Goal: Task Accomplishment & Management: Complete application form

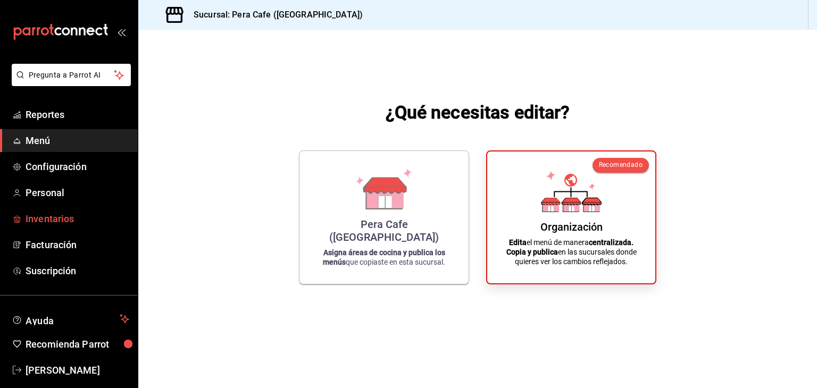
click at [48, 212] on span "Inventarios" at bounding box center [78, 219] width 104 height 14
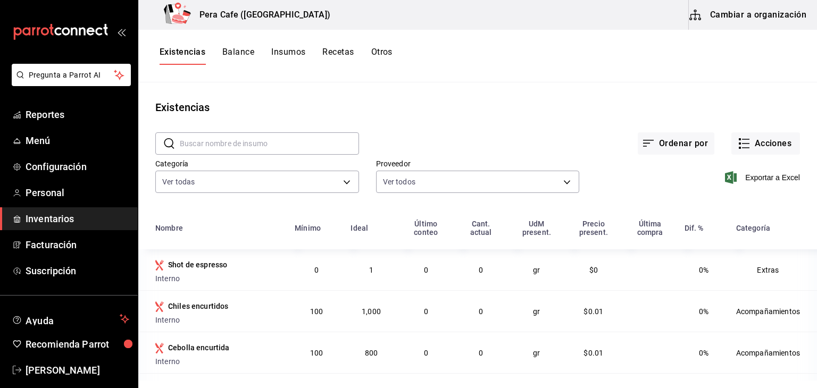
click at [285, 52] on button "Insumos" at bounding box center [288, 56] width 34 height 18
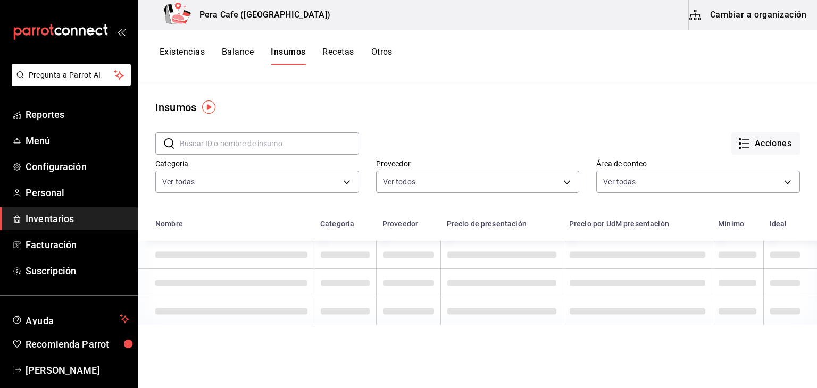
click at [345, 54] on button "Recetas" at bounding box center [338, 56] width 31 height 18
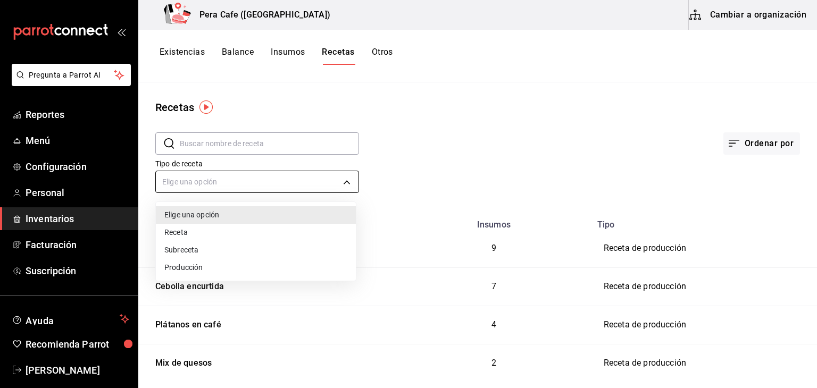
click at [344, 184] on body "Pregunta a Parrot AI Reportes Menú Configuración Personal Inventarios Facturaci…" at bounding box center [408, 190] width 817 height 381
click at [304, 263] on li "Producción" at bounding box center [256, 268] width 200 height 18
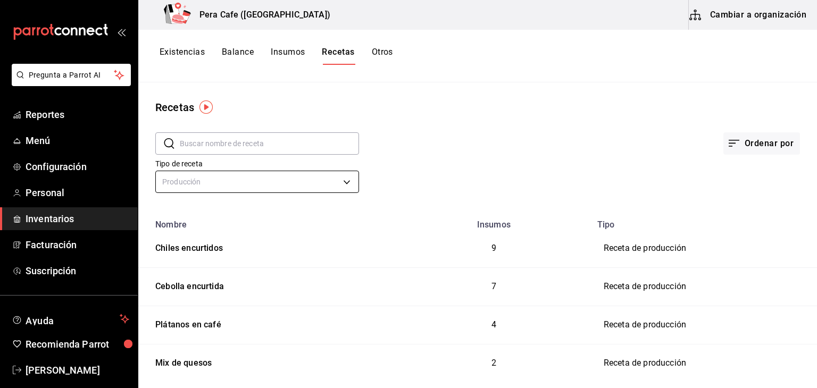
click at [342, 179] on body "Pregunta a Parrot AI Reportes Menú Configuración Personal Inventarios Facturaci…" at bounding box center [408, 190] width 817 height 381
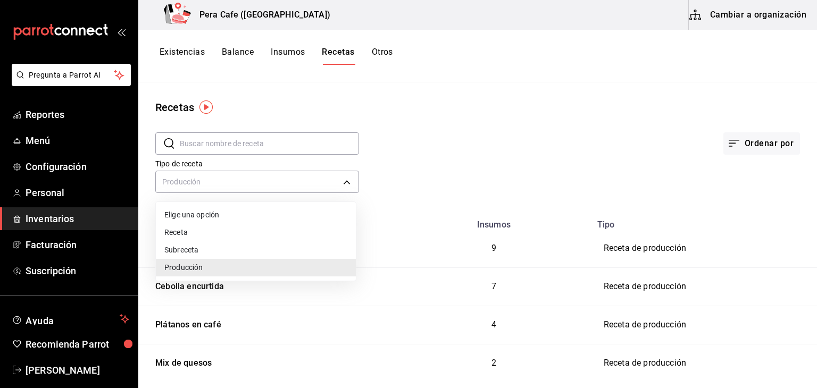
click at [282, 249] on li "Subreceta" at bounding box center [256, 251] width 200 height 18
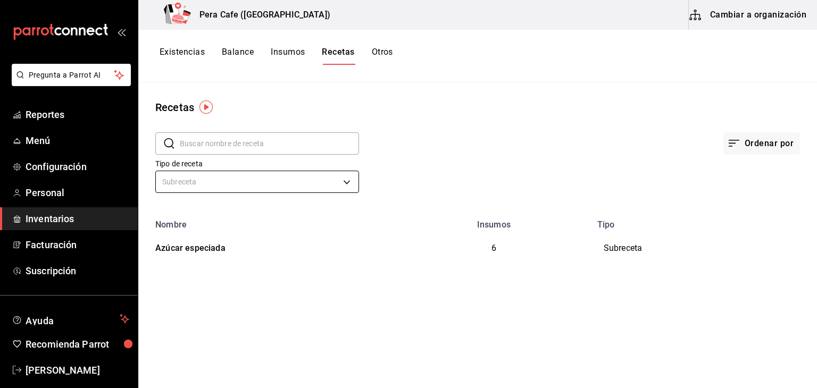
click at [338, 190] on body "Pregunta a Parrot AI Reportes Menú Configuración Personal Inventarios Facturaci…" at bounding box center [408, 190] width 817 height 381
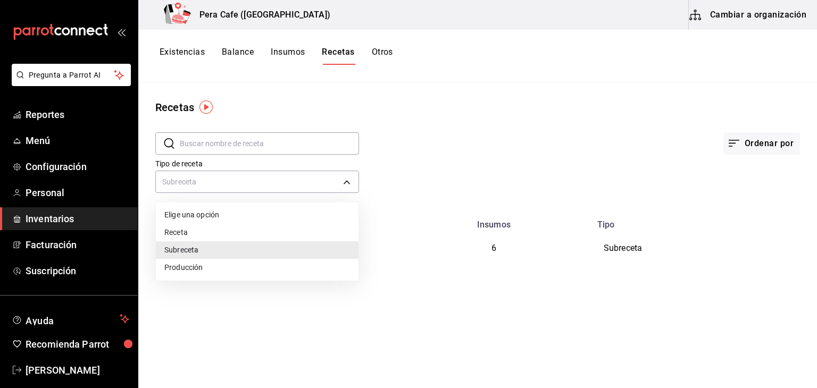
click at [298, 235] on li "Receta" at bounding box center [257, 233] width 203 height 18
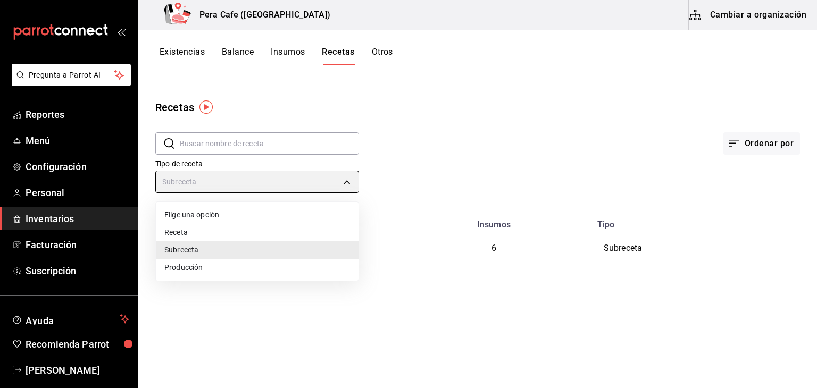
type input "PRODUCT"
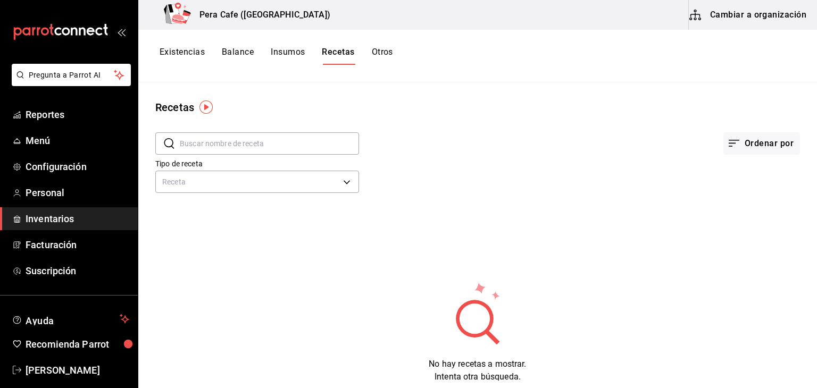
click at [709, 21] on button "Cambiar a organización" at bounding box center [749, 15] width 120 height 30
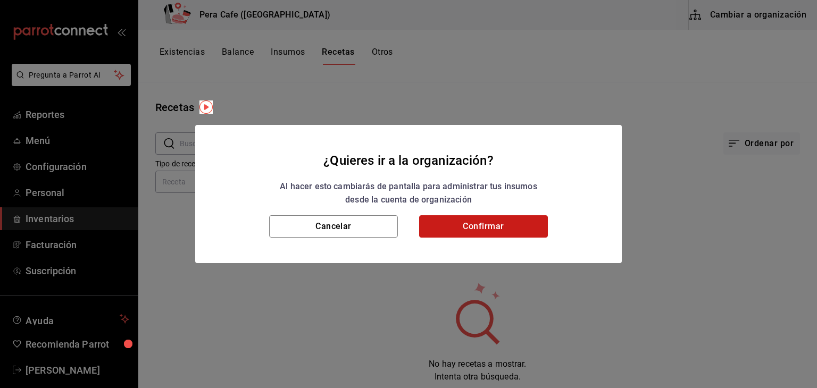
click at [542, 229] on button "Confirmar" at bounding box center [483, 227] width 129 height 22
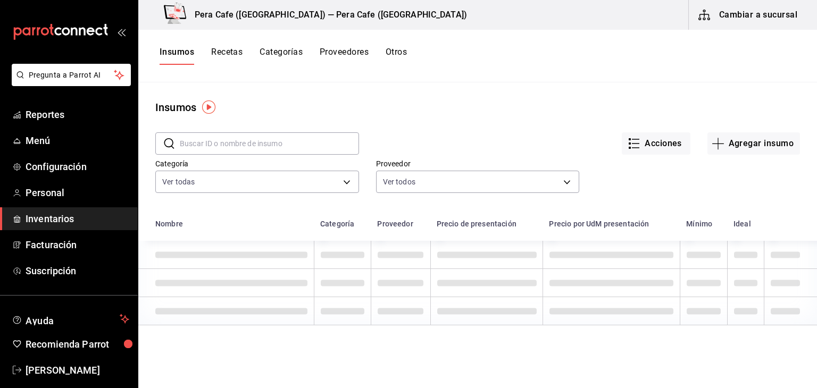
click at [230, 52] on button "Recetas" at bounding box center [226, 56] width 31 height 18
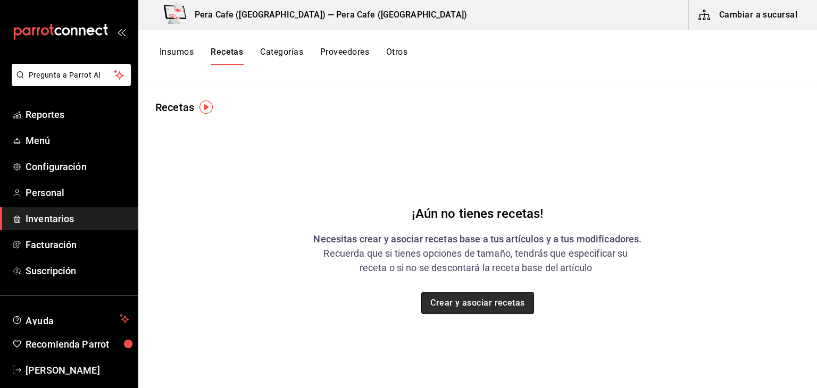
click at [441, 301] on button "Crear y asociar recetas" at bounding box center [477, 303] width 113 height 22
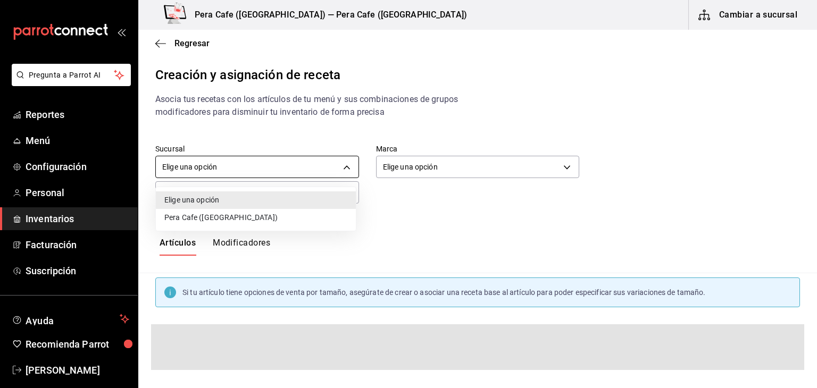
click at [346, 168] on body "Pregunta a Parrot AI Reportes Menú Configuración Personal Inventarios Facturaci…" at bounding box center [408, 185] width 817 height 370
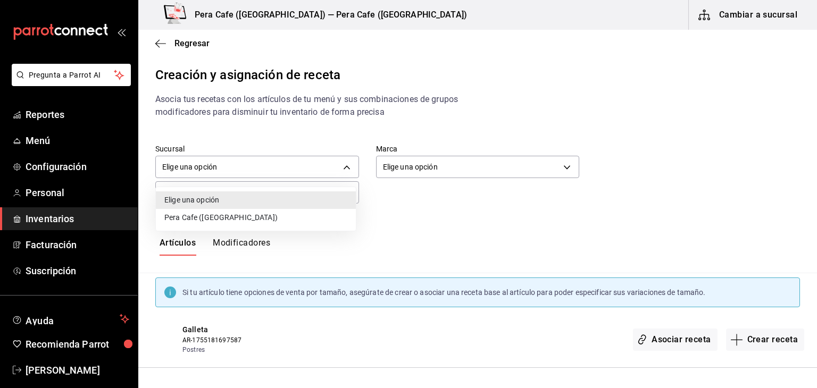
click at [325, 220] on li "Pera Cafe ([GEOGRAPHIC_DATA])" at bounding box center [256, 218] width 200 height 18
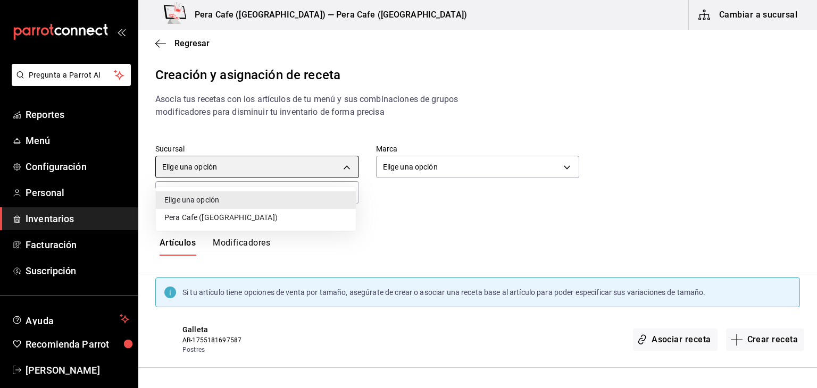
type input "b9d6bebc-5216-4e97-a952-6315d4951f1a"
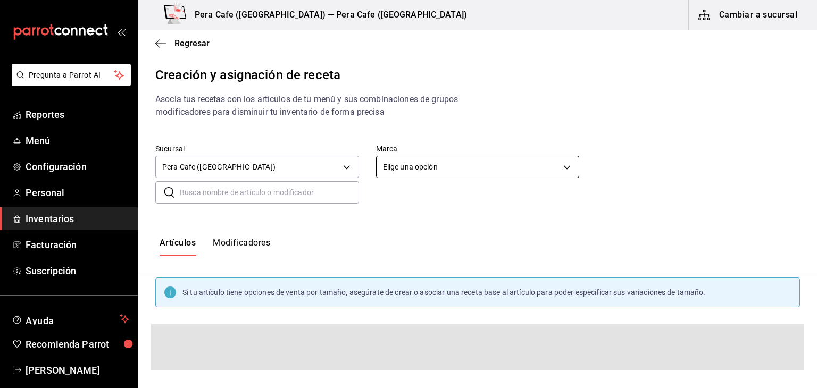
click at [400, 164] on body "Pregunta a Parrot AI Reportes Menú Configuración Personal Inventarios Facturaci…" at bounding box center [408, 185] width 817 height 370
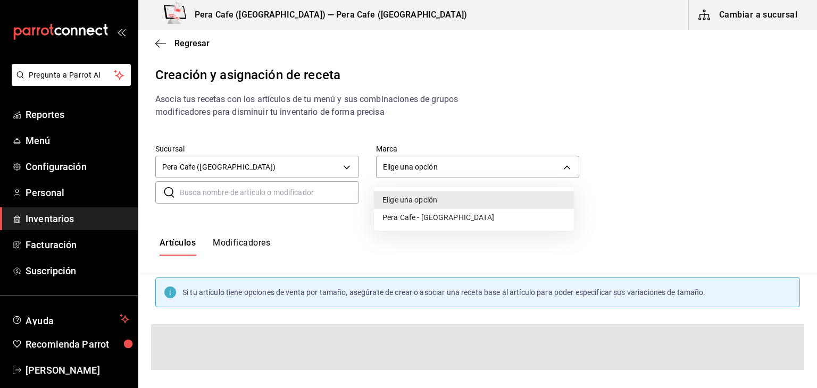
click at [410, 217] on li "Pera Cafe - [GEOGRAPHIC_DATA]" at bounding box center [474, 218] width 200 height 18
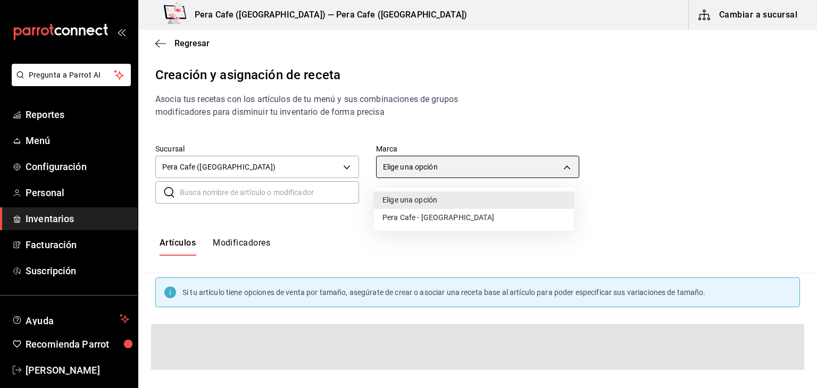
type input "e3303b71-a0bd-4880-a6b0-7e4c58ae3425"
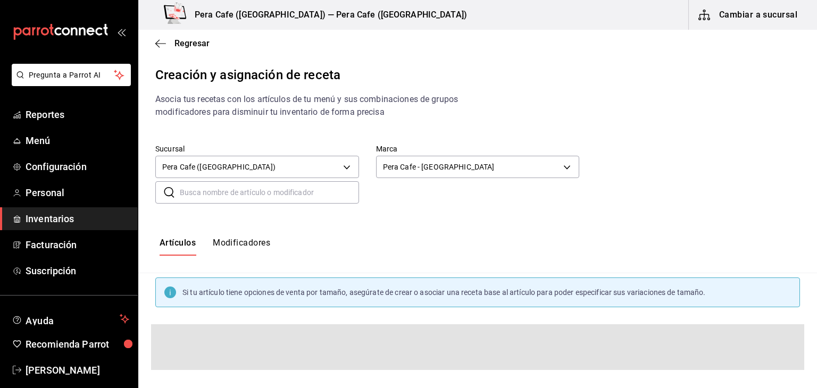
click at [70, 218] on span "Inventarios" at bounding box center [78, 219] width 104 height 14
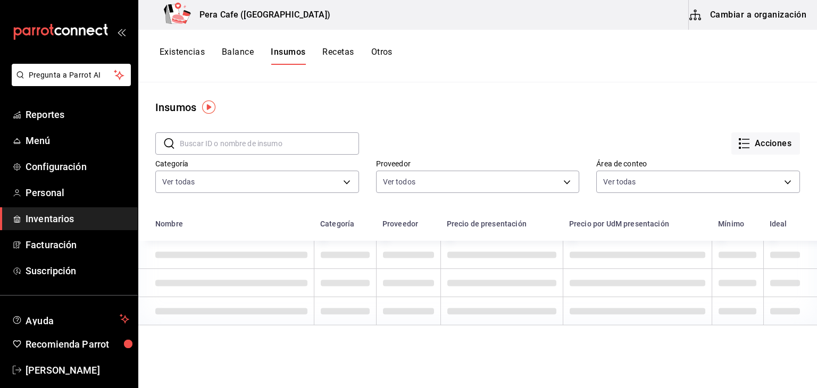
click at [344, 51] on button "Recetas" at bounding box center [338, 56] width 31 height 18
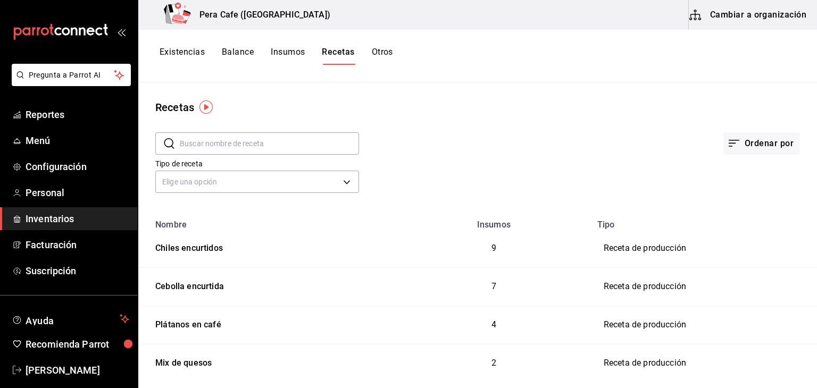
click at [709, 24] on button "Cambiar a organización" at bounding box center [749, 15] width 120 height 30
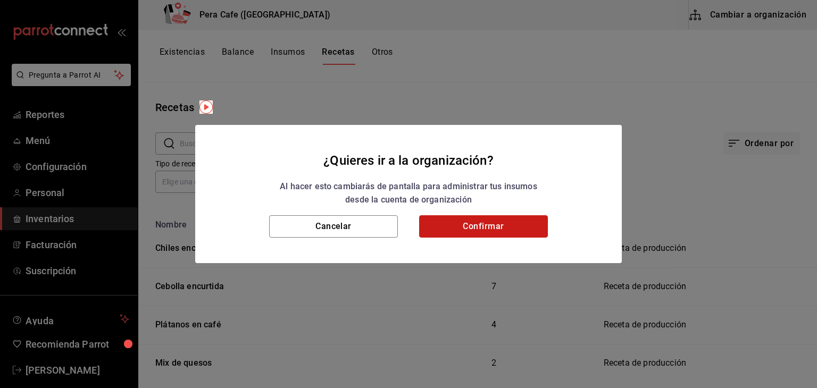
click at [500, 220] on button "Confirmar" at bounding box center [483, 227] width 129 height 22
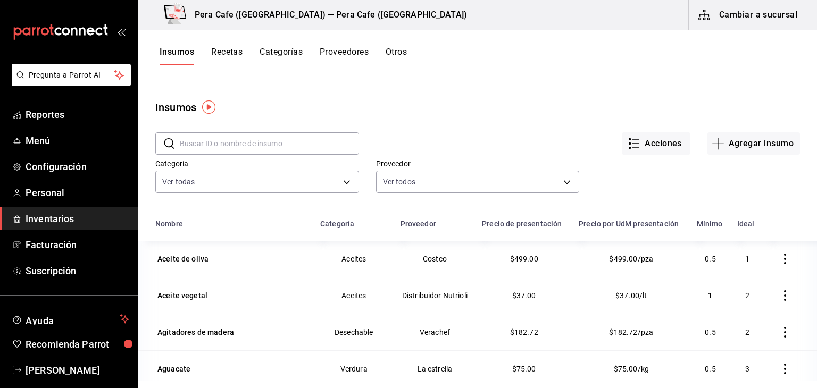
click at [226, 52] on button "Recetas" at bounding box center [226, 56] width 31 height 18
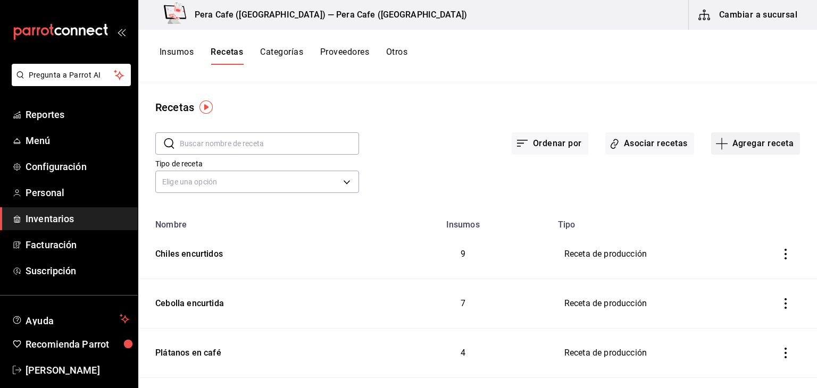
click at [731, 147] on button "Agregar receta" at bounding box center [756, 144] width 89 height 22
click at [714, 204] on span "Subreceta" at bounding box center [748, 201] width 89 height 11
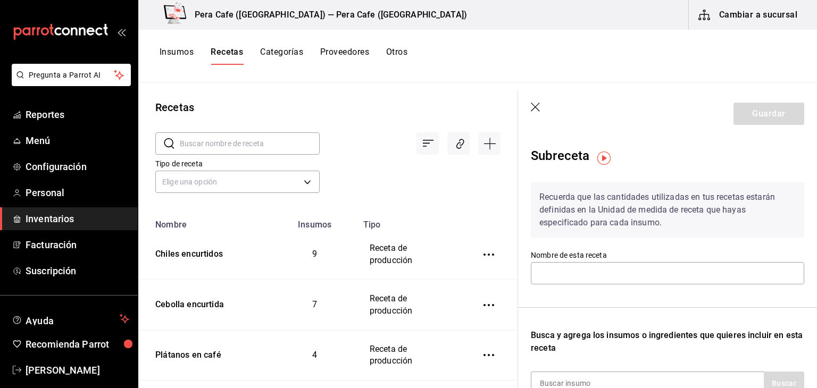
click at [532, 105] on icon "button" at bounding box center [536, 108] width 11 height 11
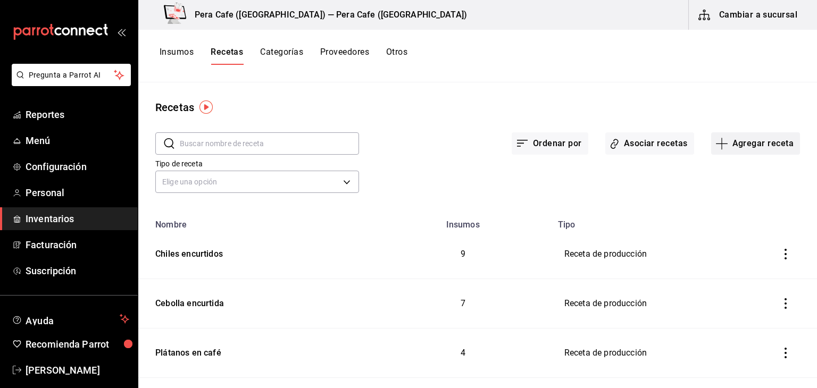
click at [716, 140] on icon "button" at bounding box center [722, 143] width 13 height 13
click at [713, 164] on li "Receta" at bounding box center [749, 173] width 106 height 28
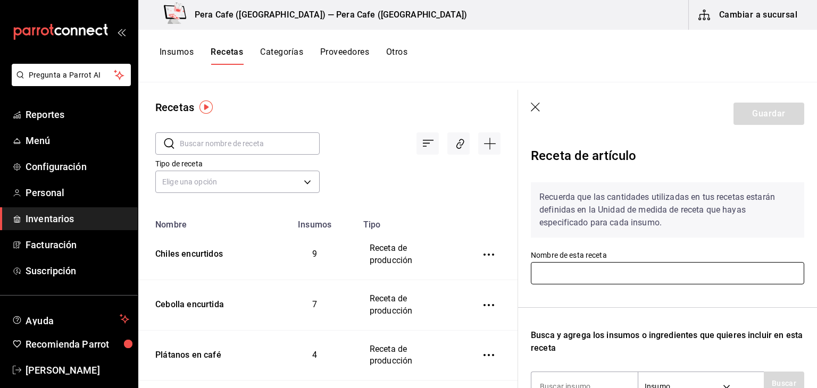
click at [610, 275] on input "text" at bounding box center [668, 273] width 274 height 22
type input "Chilaquiles"
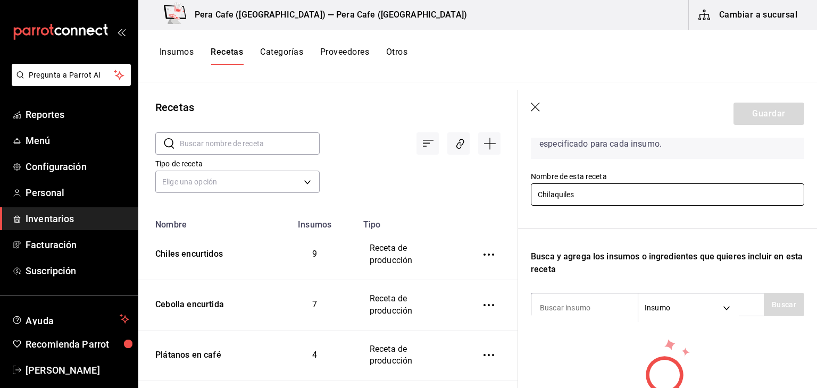
scroll to position [81, 0]
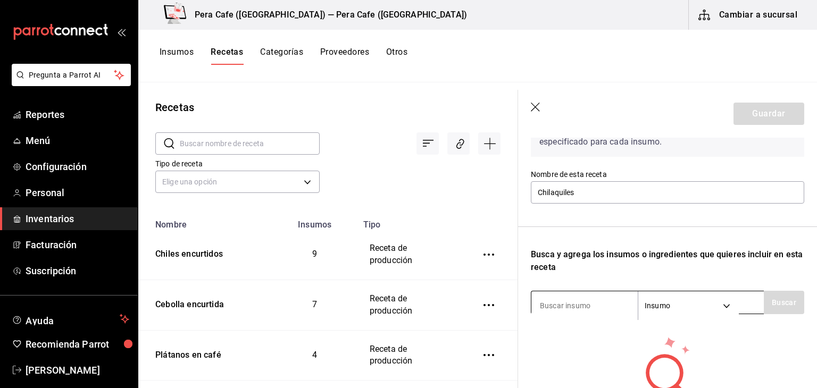
click at [548, 311] on input at bounding box center [585, 306] width 106 height 22
type input "Salsa roja"
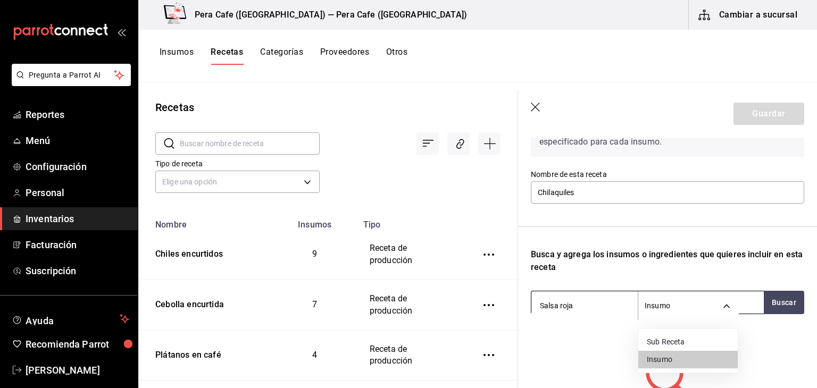
click at [684, 306] on body "Pregunta a Parrot AI Reportes Menú Configuración Personal Inventarios Facturaci…" at bounding box center [408, 190] width 817 height 381
click at [684, 343] on li "Sub Receta" at bounding box center [689, 343] width 100 height 18
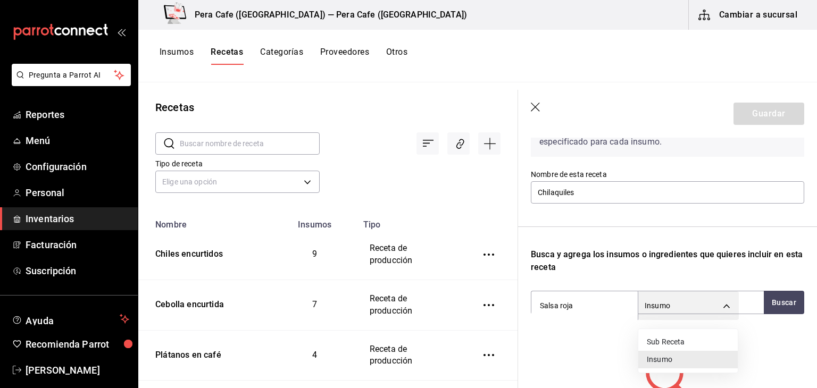
type input "SUBRECIPE"
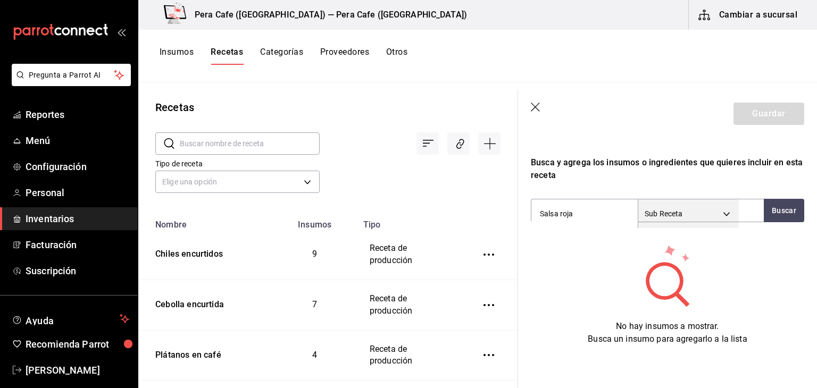
scroll to position [181, 0]
click at [766, 205] on button "Buscar" at bounding box center [784, 210] width 40 height 23
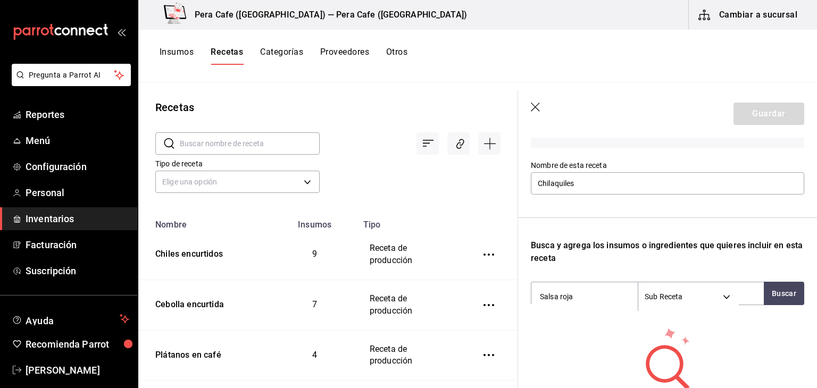
scroll to position [83, 0]
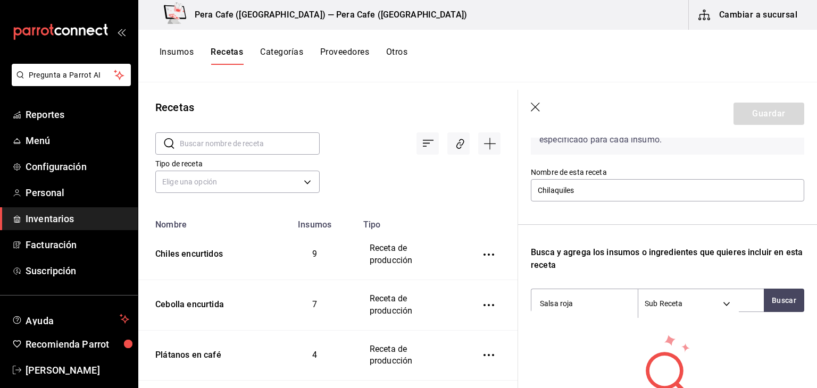
click at [536, 107] on icon "button" at bounding box center [536, 108] width 11 height 11
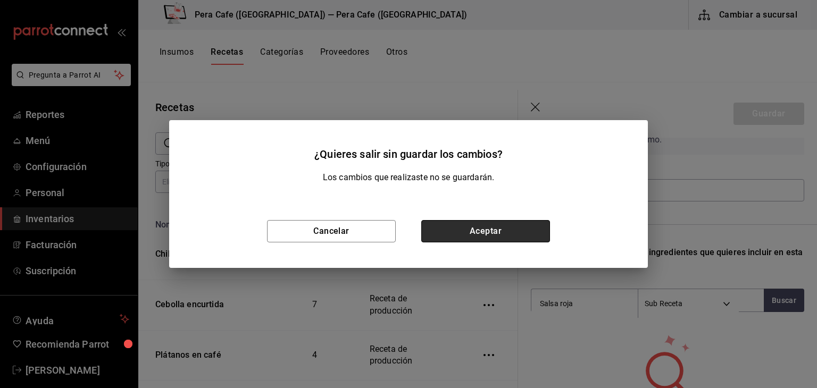
click at [495, 235] on button "Aceptar" at bounding box center [485, 231] width 129 height 22
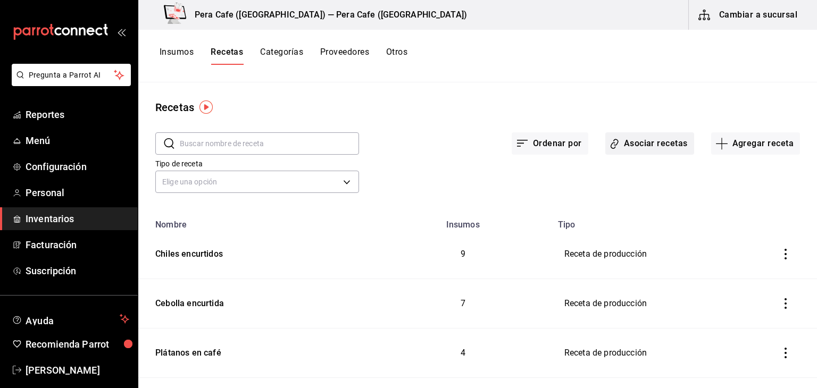
click at [632, 151] on button "Asociar recetas" at bounding box center [650, 144] width 89 height 22
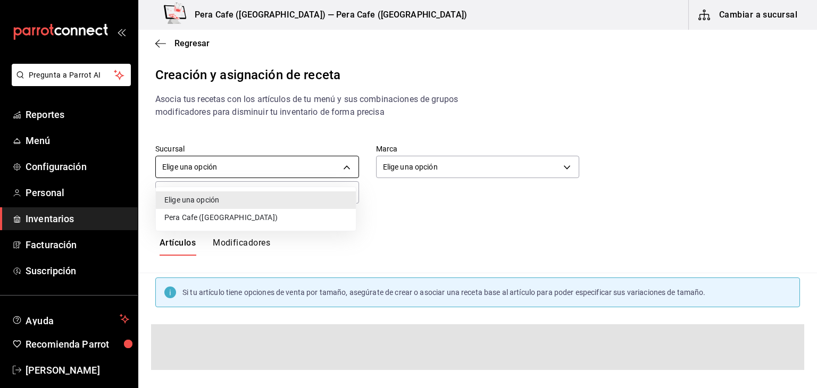
click at [345, 173] on body "Pregunta a Parrot AI Reportes Menú Configuración Personal Inventarios Facturaci…" at bounding box center [408, 185] width 817 height 370
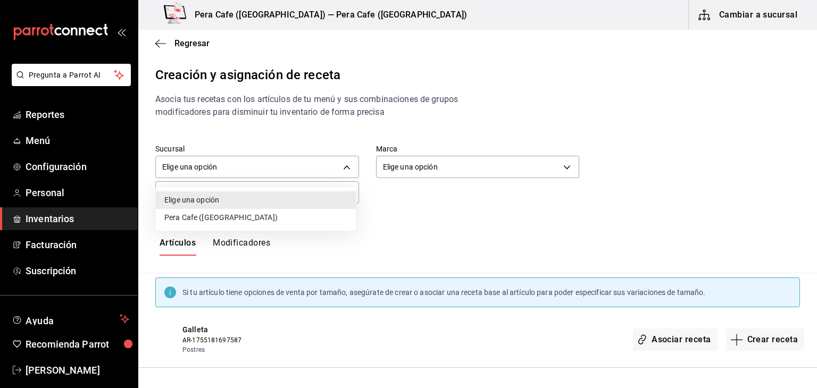
click at [326, 220] on li "Pera Cafe ([GEOGRAPHIC_DATA])" at bounding box center [256, 218] width 200 height 18
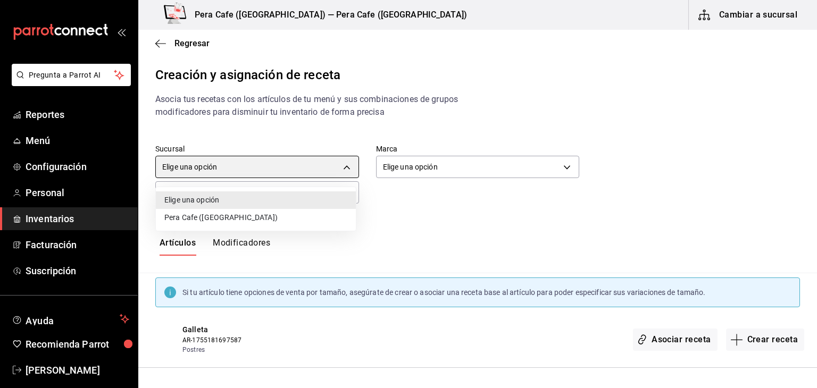
type input "b9d6bebc-5216-4e97-a952-6315d4951f1a"
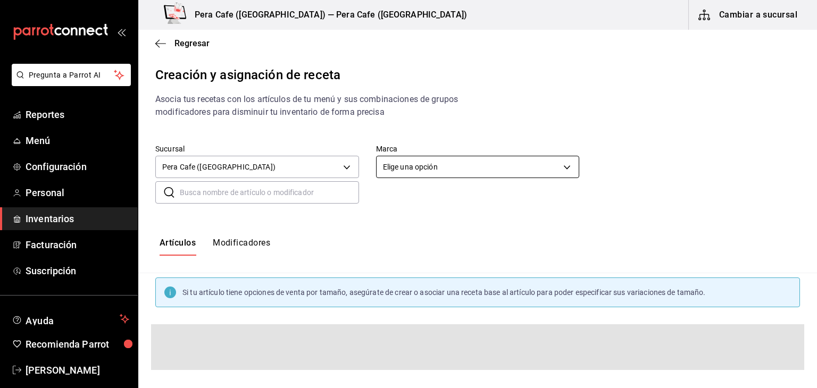
click at [479, 169] on body "Pregunta a Parrot AI Reportes Menú Configuración Personal Inventarios Facturaci…" at bounding box center [408, 185] width 817 height 370
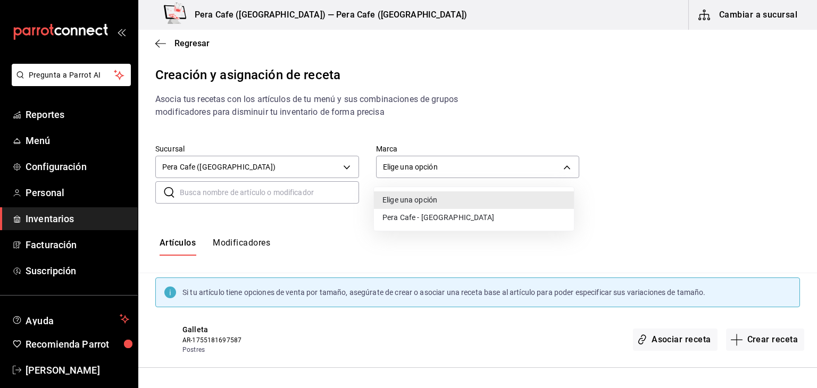
click at [474, 220] on li "Pera Cafe - [GEOGRAPHIC_DATA]" at bounding box center [474, 218] width 200 height 18
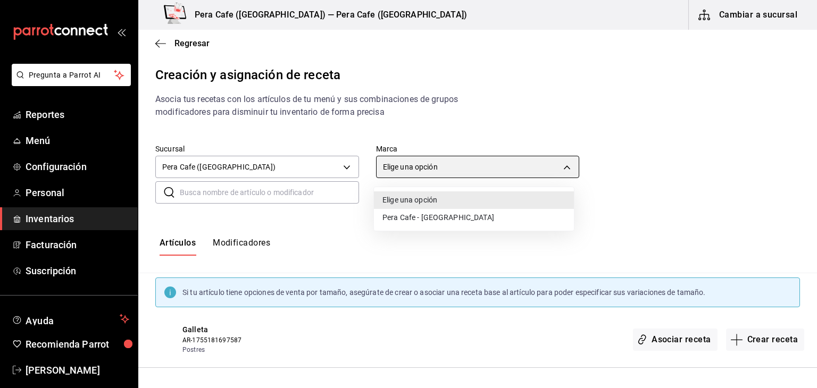
type input "e3303b71-a0bd-4880-a6b0-7e4c58ae3425"
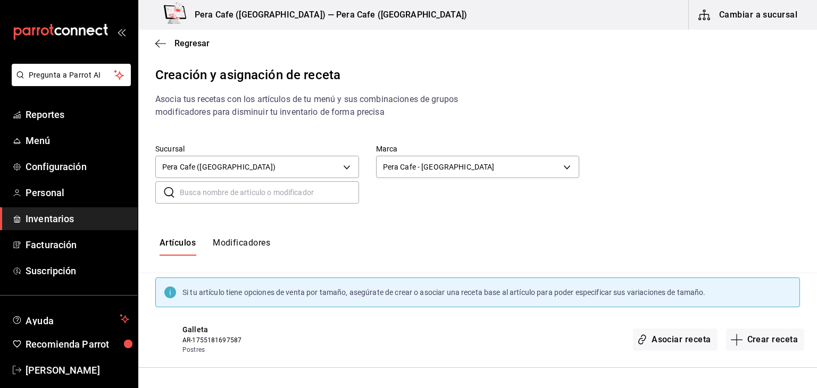
click at [285, 190] on input "text" at bounding box center [269, 192] width 179 height 21
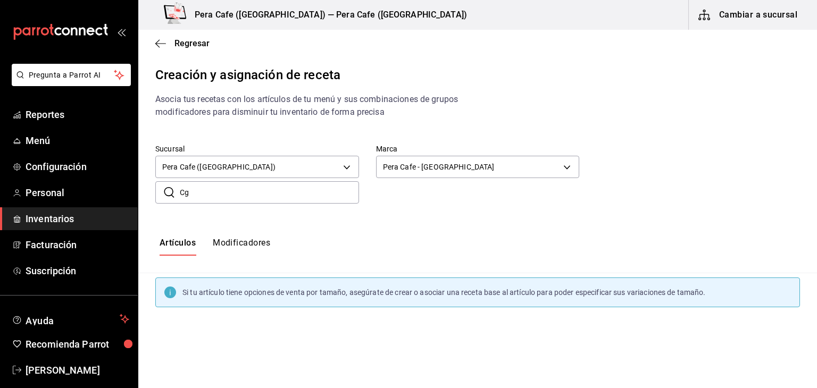
type input "C"
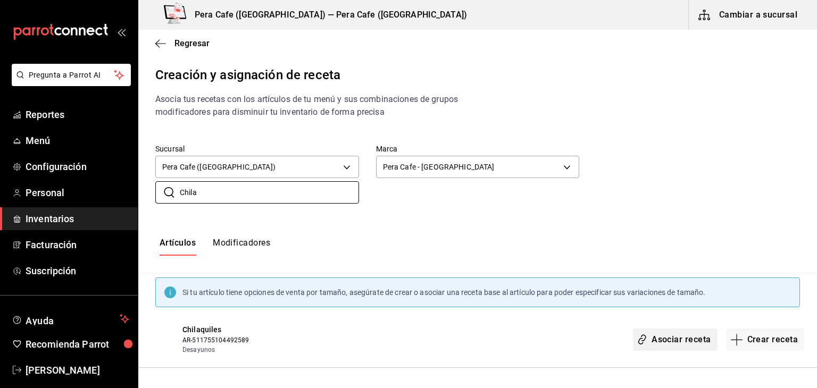
type input "Chila"
click at [687, 339] on button "Asociar receta" at bounding box center [675, 340] width 84 height 22
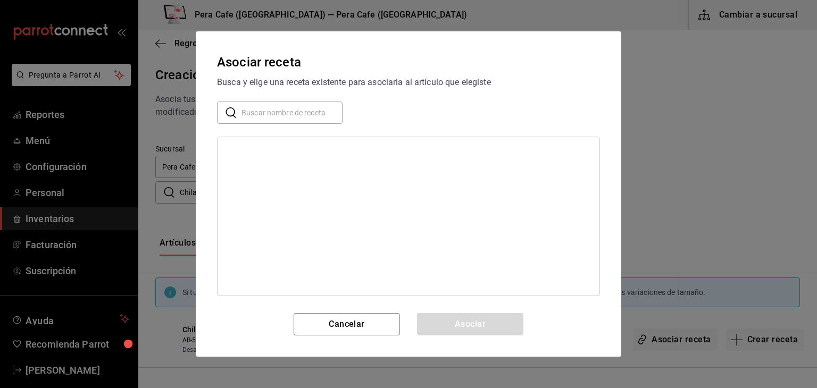
click at [307, 114] on input "text" at bounding box center [292, 112] width 101 height 21
type input "c"
type input "salsa"
click at [308, 320] on button "Cancelar" at bounding box center [347, 324] width 106 height 22
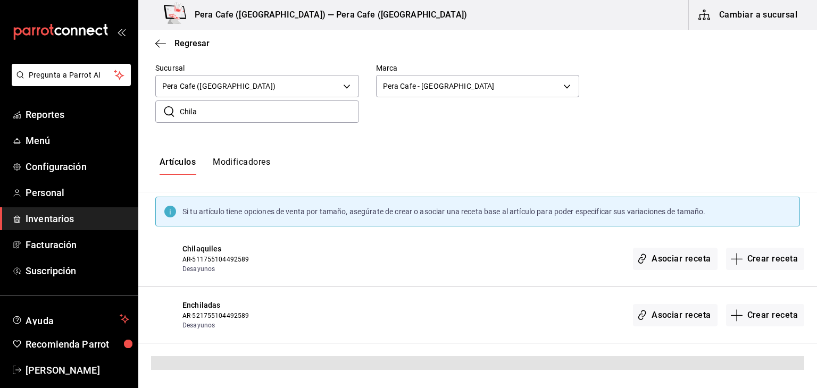
scroll to position [54, 0]
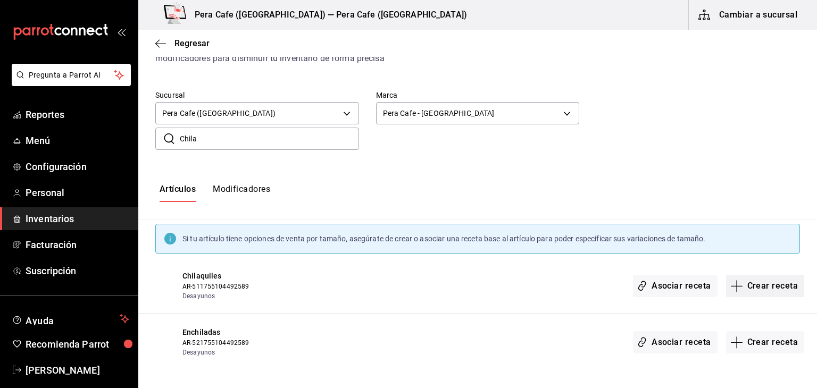
click at [750, 292] on button "Crear receta" at bounding box center [765, 286] width 79 height 22
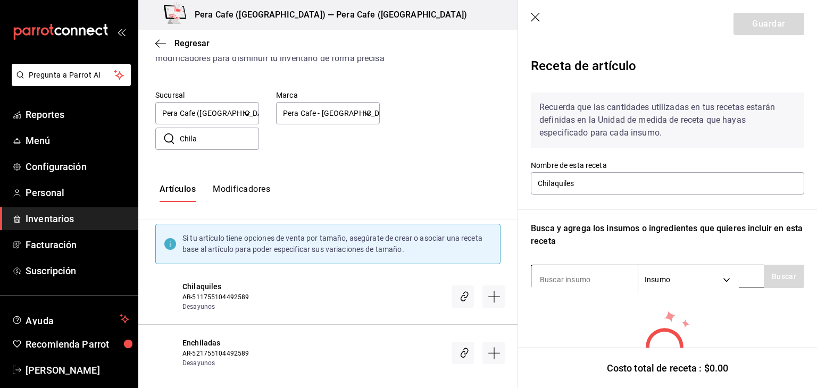
click at [606, 275] on input at bounding box center [585, 280] width 106 height 22
click at [668, 284] on body "Pregunta a Parrot AI Reportes Menú Configuración Personal Inventarios Facturaci…" at bounding box center [408, 185] width 817 height 370
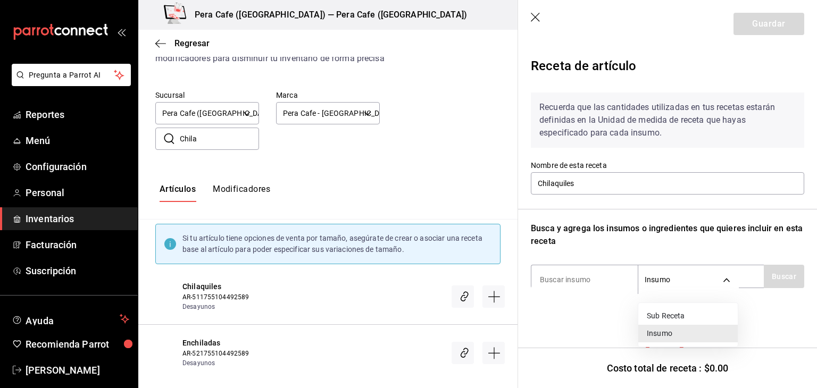
click at [666, 318] on li "Sub Receta" at bounding box center [689, 317] width 100 height 18
type input "SUBRECIPE"
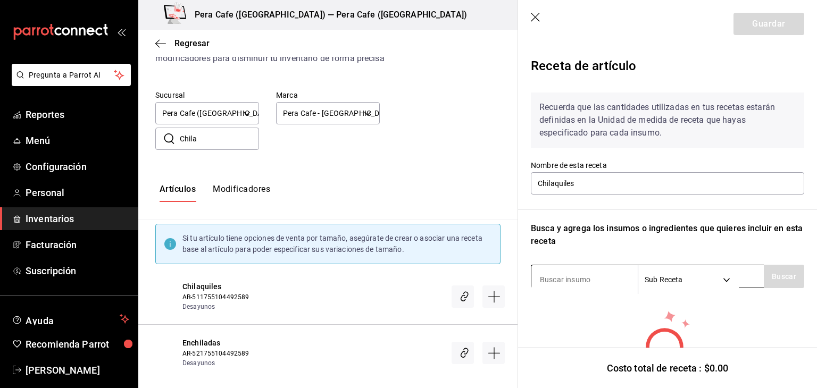
drag, startPoint x: 576, startPoint y: 274, endPoint x: 547, endPoint y: 280, distance: 29.9
click at [547, 280] on input at bounding box center [585, 280] width 106 height 22
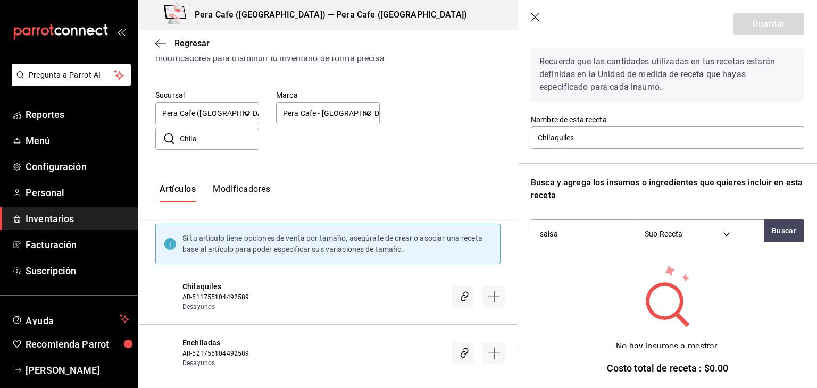
scroll to position [66, 0]
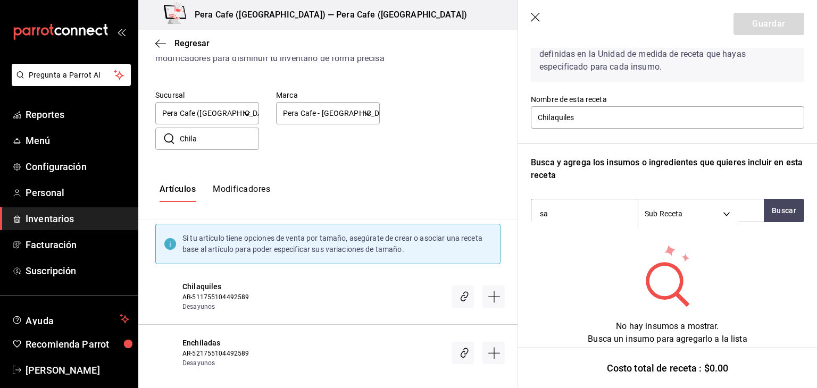
type input "s"
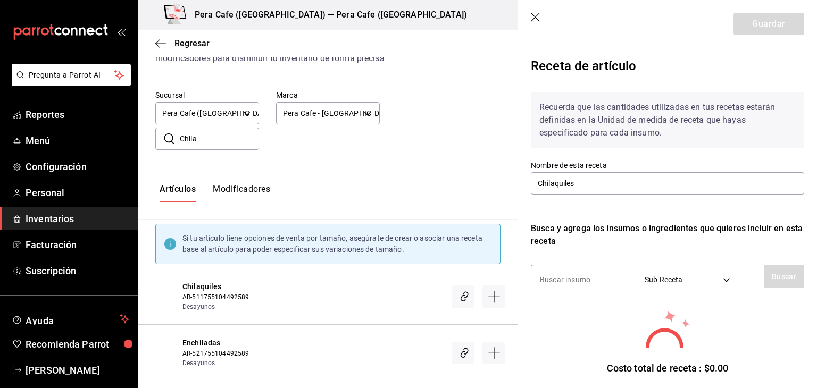
click at [536, 18] on icon "button" at bounding box center [536, 18] width 11 height 11
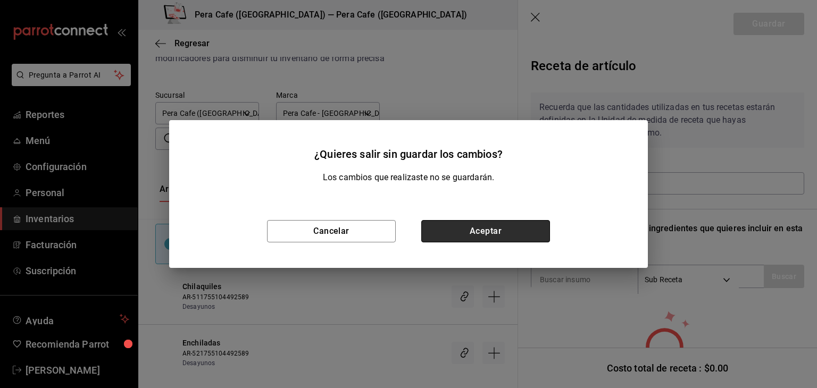
click at [469, 230] on button "Aceptar" at bounding box center [485, 231] width 129 height 22
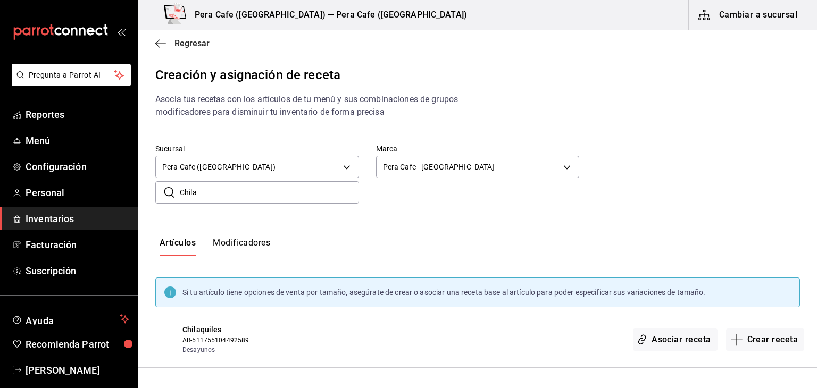
click at [155, 43] on icon "button" at bounding box center [157, 43] width 4 height 8
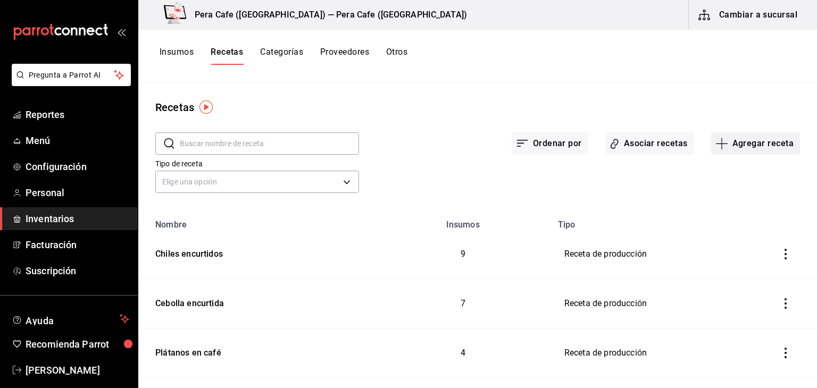
click at [752, 146] on button "Agregar receta" at bounding box center [756, 144] width 89 height 22
click at [713, 199] on span "Subreceta" at bounding box center [748, 201] width 89 height 11
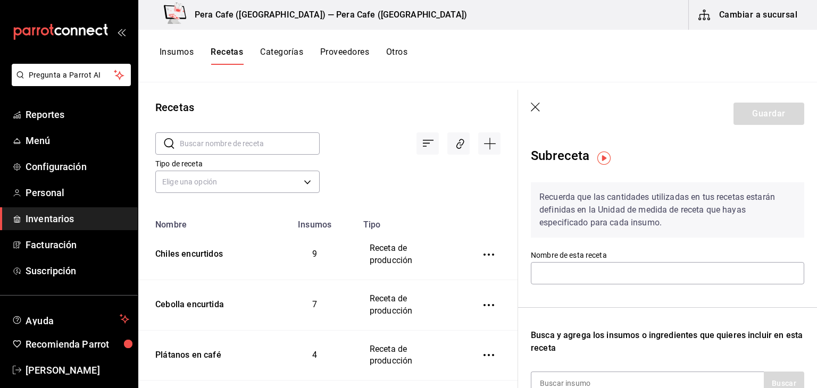
click at [713, 199] on div "Recuerda que las cantidades utilizadas en tus recetas estarán definidas en la U…" at bounding box center [668, 210] width 274 height 55
click at [532, 111] on icon "button" at bounding box center [535, 107] width 9 height 9
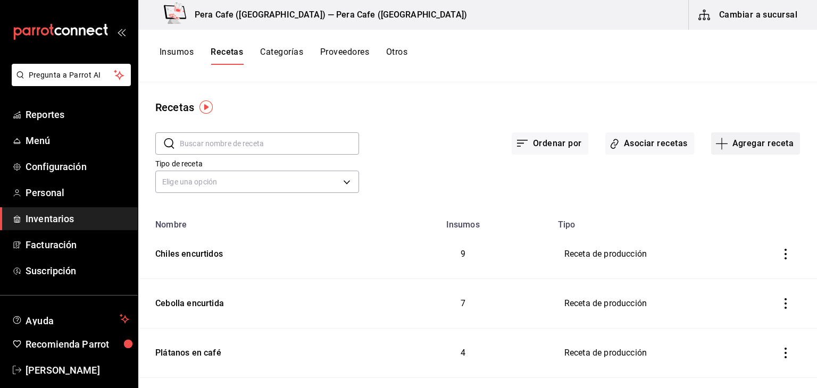
click at [728, 147] on button "Agregar receta" at bounding box center [756, 144] width 89 height 22
click at [724, 227] on span "Receta de producción" at bounding box center [748, 229] width 89 height 11
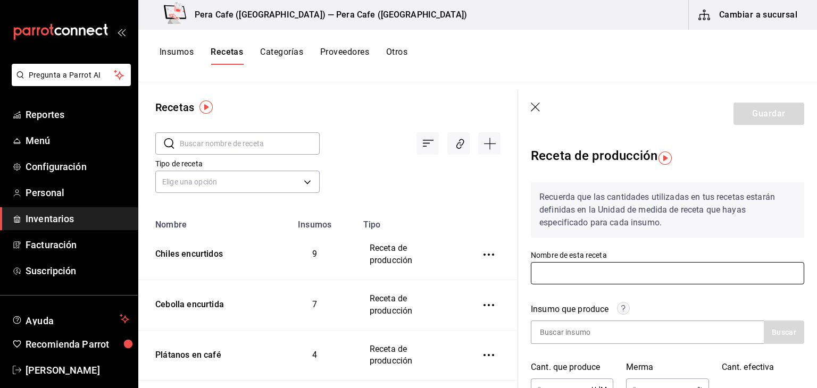
click at [652, 275] on input "text" at bounding box center [668, 273] width 274 height 22
drag, startPoint x: 551, startPoint y: 274, endPoint x: 725, endPoint y: 271, distance: 174.1
click at [725, 271] on input "Reduccion de [GEOGRAPHIC_DATA]" at bounding box center [668, 273] width 274 height 22
click at [569, 275] on input "Reduccion de [GEOGRAPHIC_DATA]" at bounding box center [668, 273] width 274 height 22
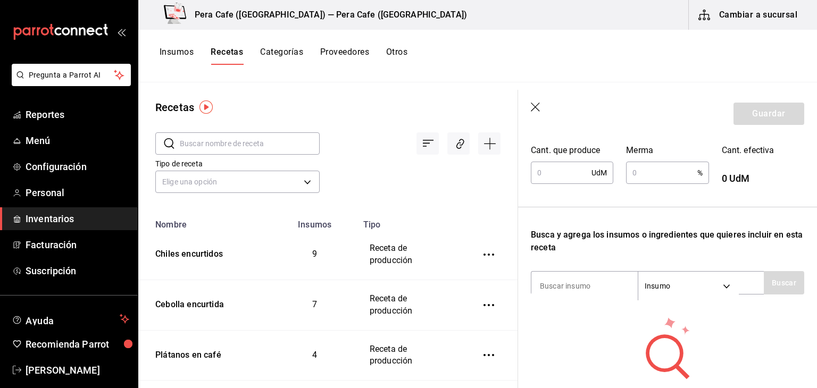
scroll to position [218, 0]
type input "Reducción de [GEOGRAPHIC_DATA]"
click at [580, 290] on input at bounding box center [585, 285] width 106 height 22
type input "[GEOGRAPHIC_DATA]"
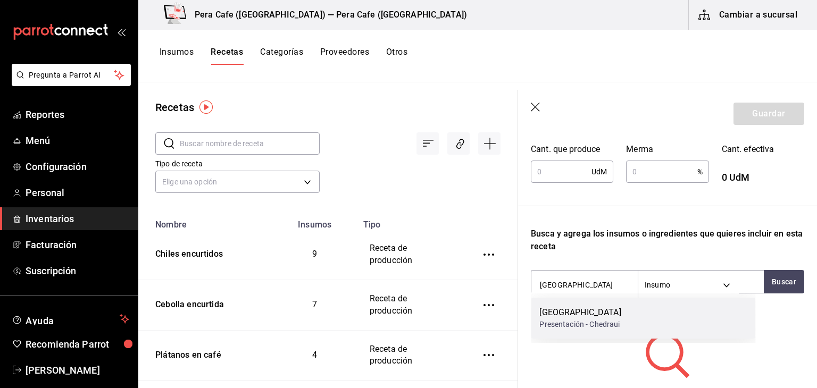
click at [594, 311] on div "[GEOGRAPHIC_DATA]" at bounding box center [580, 313] width 81 height 13
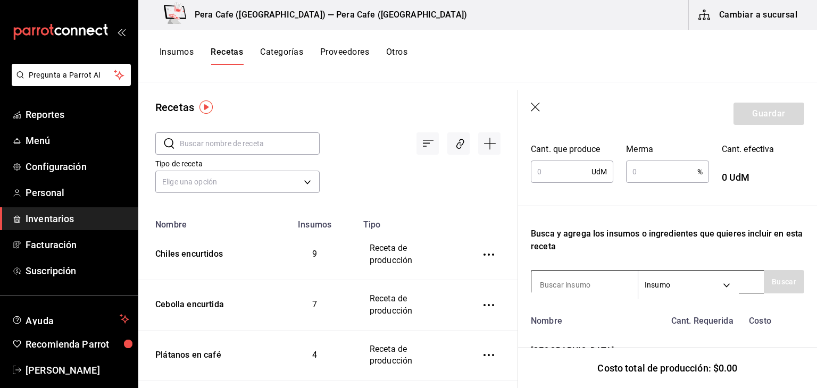
scroll to position [281, 0]
